Goal: Check status: Check status

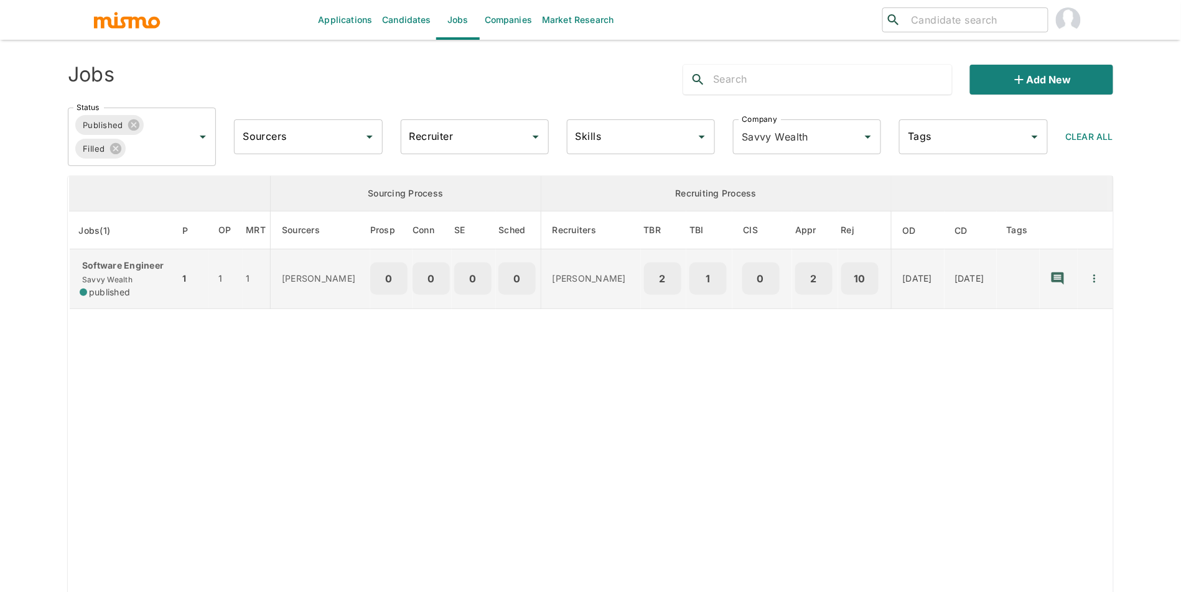
click at [167, 262] on td "Software Engineer Savvy Wealth published" at bounding box center [124, 279] width 110 height 60
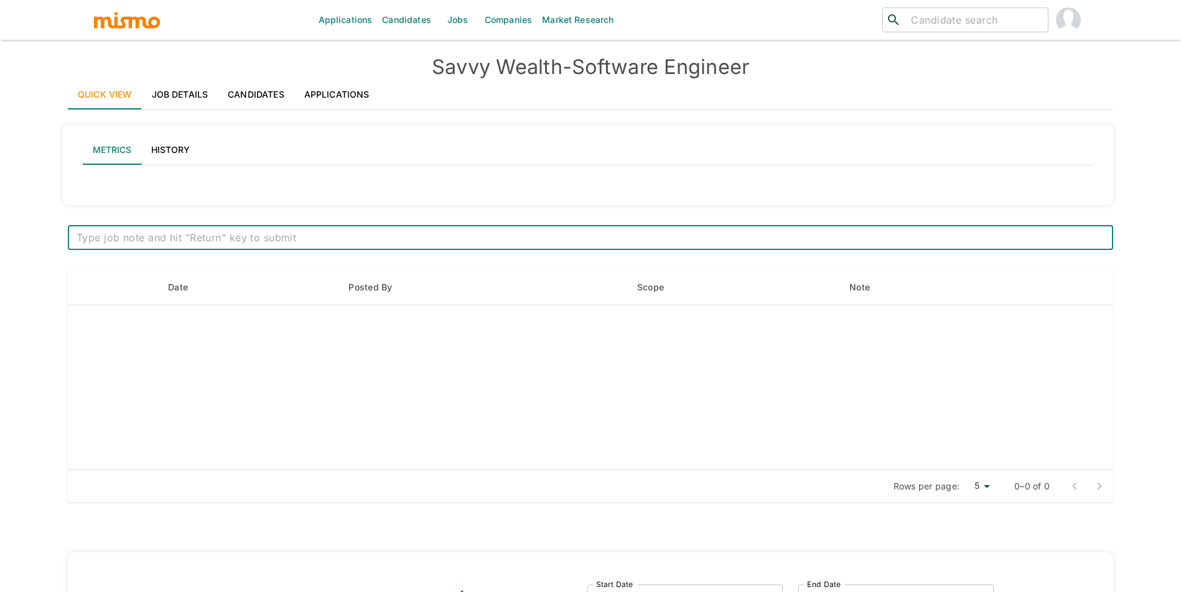
click at [360, 93] on link "Applications" at bounding box center [336, 95] width 85 height 30
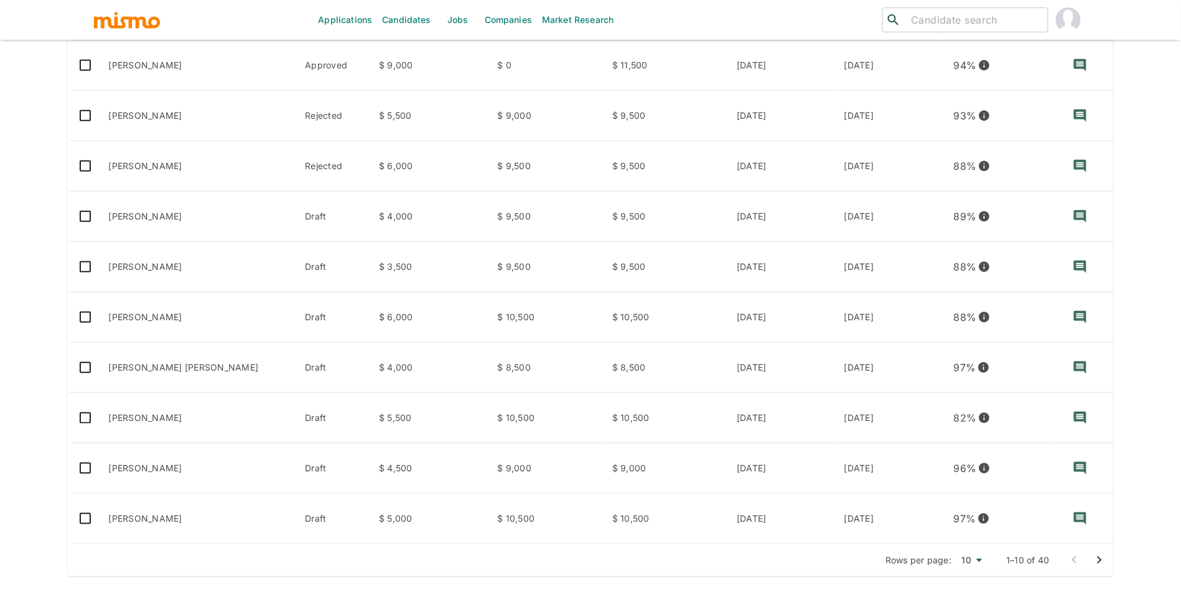
scroll to position [248, 0]
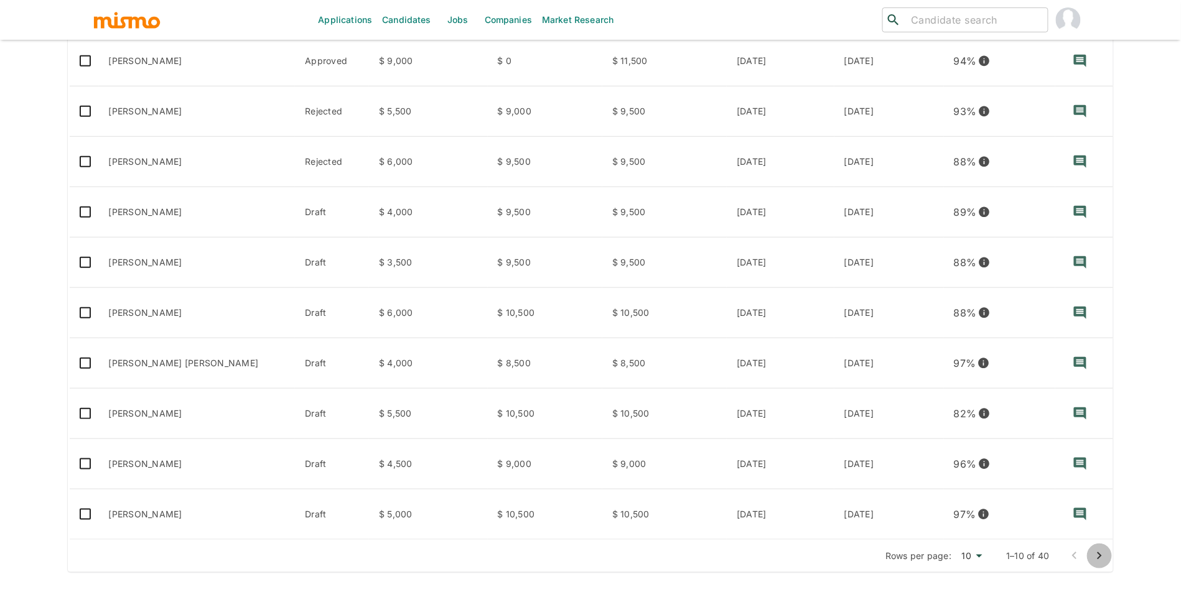
click at [1105, 549] on icon "Go to next page" at bounding box center [1099, 556] width 15 height 15
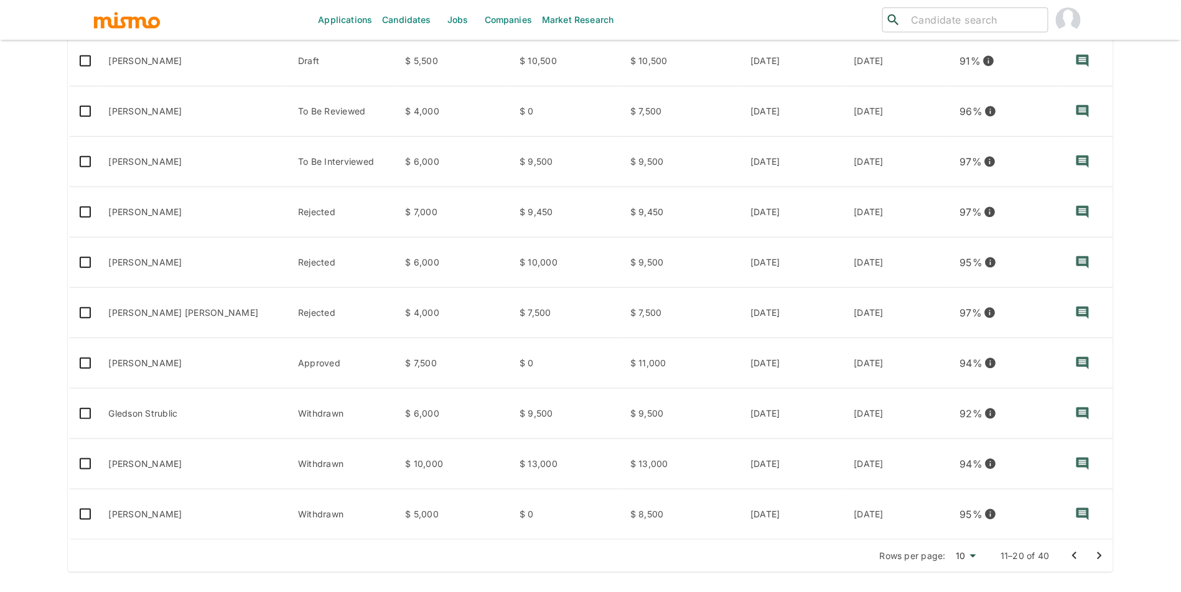
click at [1096, 552] on icon "Go to next page" at bounding box center [1099, 556] width 15 height 15
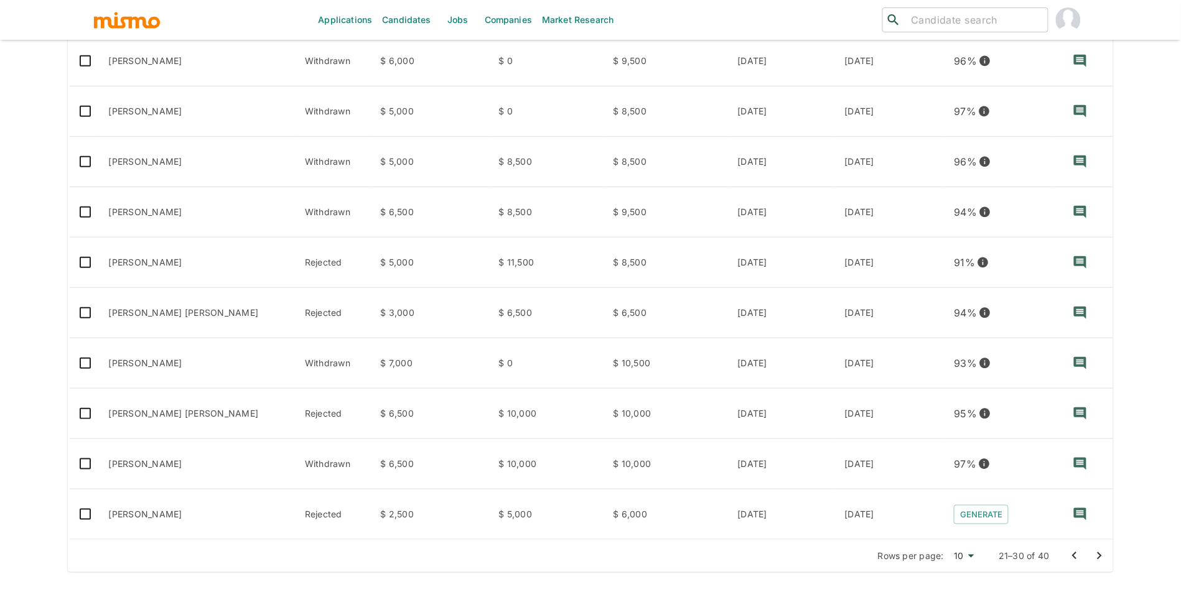
click at [1071, 562] on icon "Go to previous page" at bounding box center [1074, 556] width 15 height 15
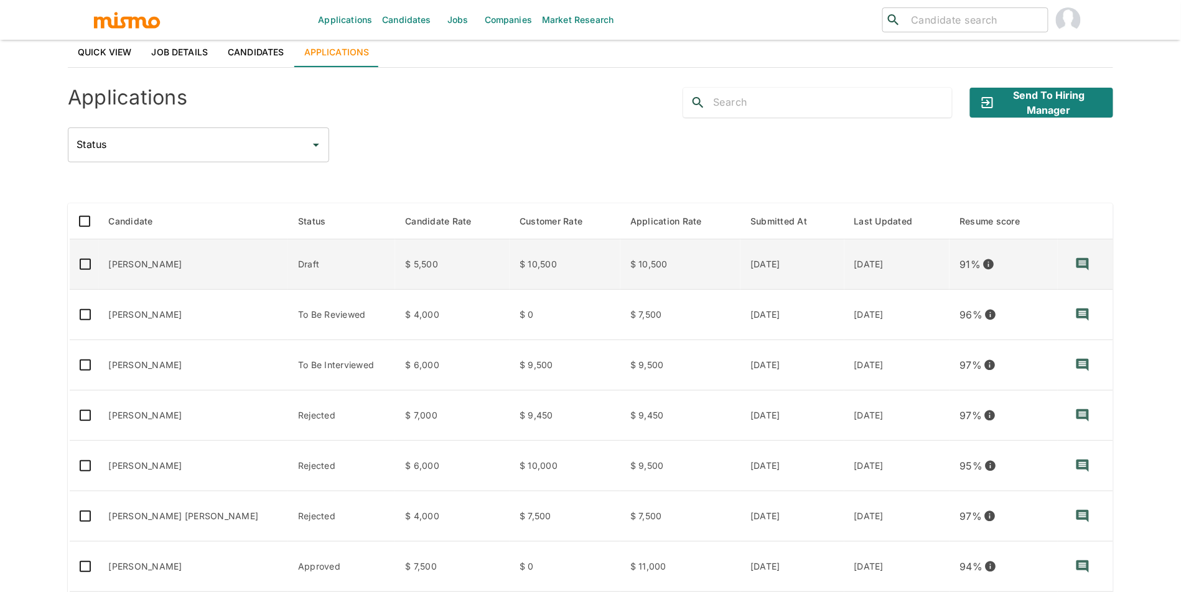
scroll to position [0, 0]
